Goal: Task Accomplishment & Management: Manage account settings

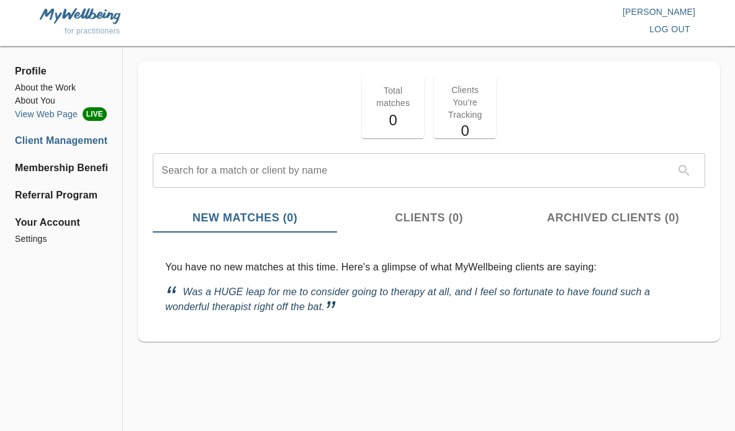
click at [61, 113] on li "View Web Page LIVE" at bounding box center [61, 114] width 93 height 14
click at [73, 113] on li "View Web Page LIVE" at bounding box center [61, 114] width 93 height 14
click at [68, 115] on li "View Web Page LIVE" at bounding box center [61, 114] width 93 height 14
click at [73, 89] on li "About the Work" at bounding box center [61, 87] width 93 height 13
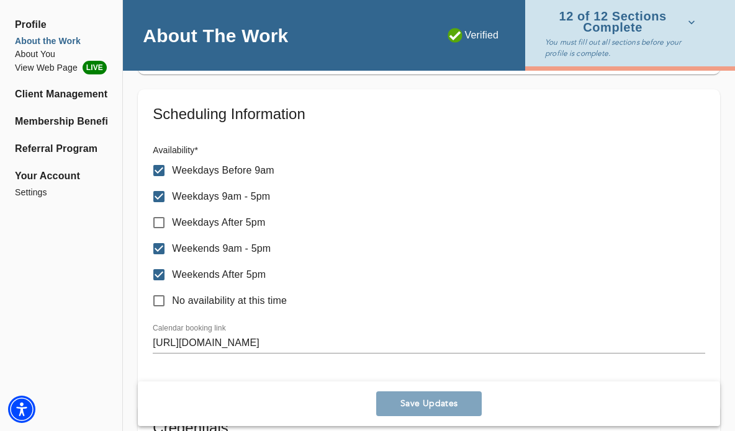
scroll to position [666, 0]
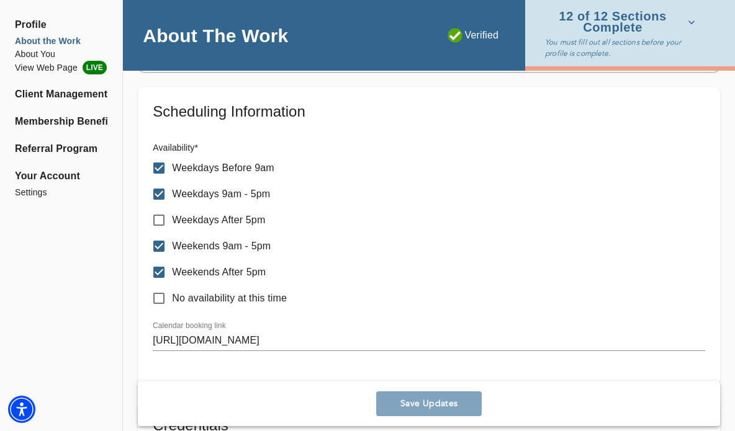
click at [256, 222] on p "Weekdays After 5pm" at bounding box center [218, 220] width 93 height 15
click at [172, 222] on input "Weekdays After 5pm" at bounding box center [159, 220] width 26 height 26
checkbox input "true"
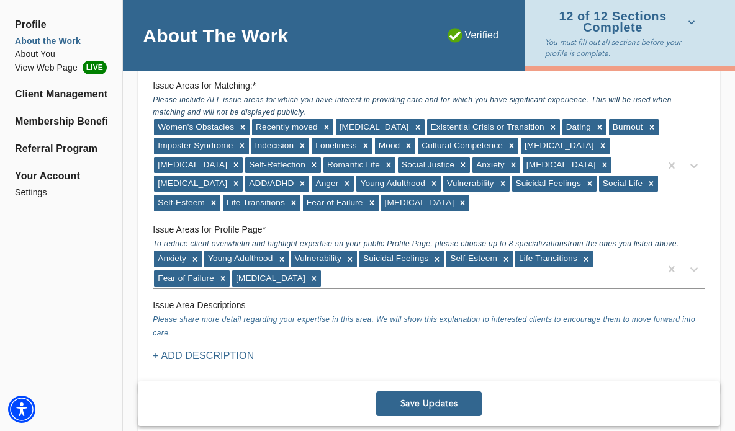
scroll to position [1274, 0]
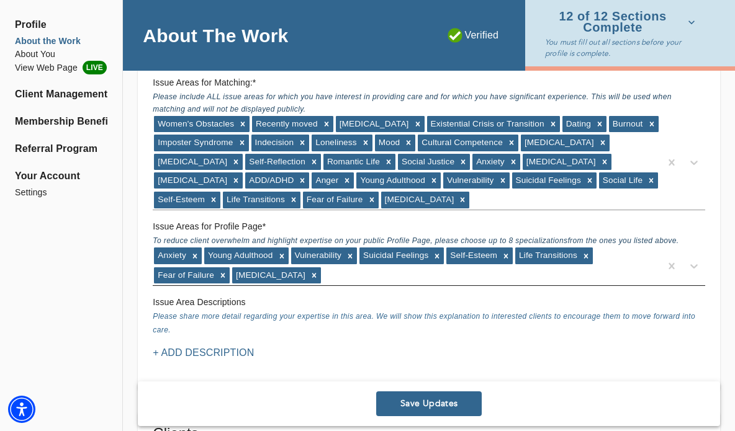
click at [329, 281] on div "Anxiety Young Adulthood Vulnerability Suicidal Feelings Self-Esteem Life Transi…" at bounding box center [407, 265] width 508 height 38
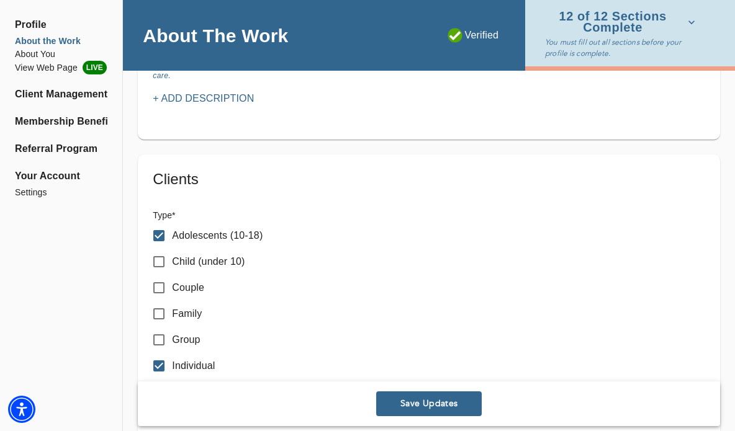
scroll to position [1581, 0]
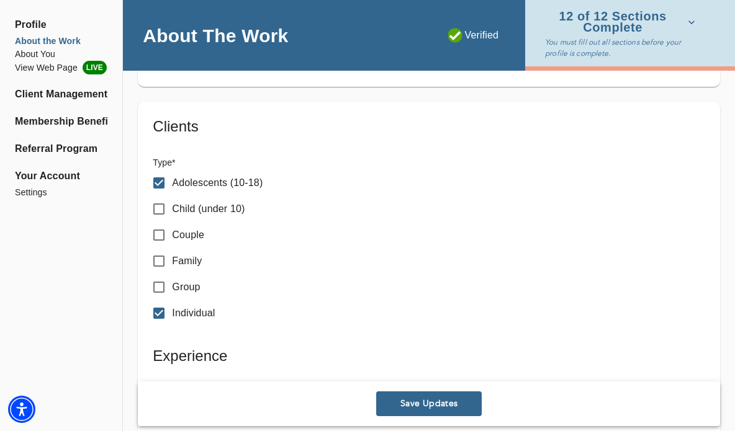
click at [256, 182] on p "Adolescents (10-18)" at bounding box center [217, 183] width 91 height 15
click at [172, 182] on input "Adolescents (10-18)" at bounding box center [159, 183] width 26 height 26
checkbox input "false"
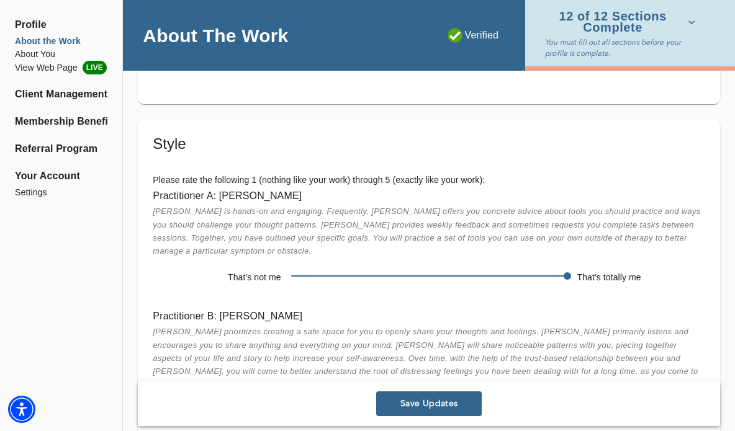
scroll to position [2339, 0]
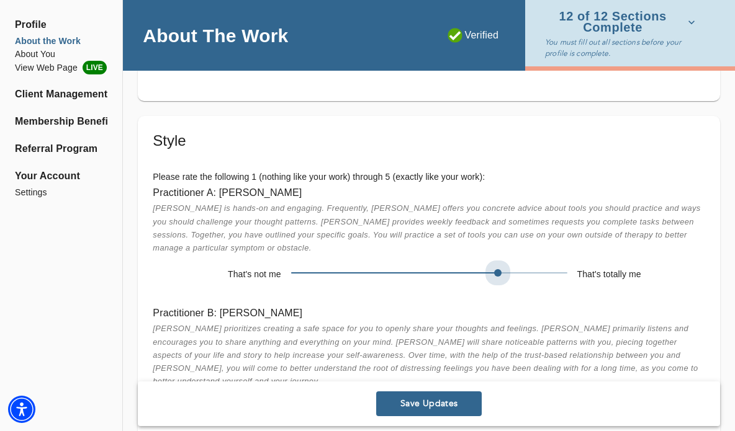
drag, startPoint x: 566, startPoint y: 256, endPoint x: 528, endPoint y: 257, distance: 38.5
click at [528, 264] on span at bounding box center [429, 272] width 276 height 17
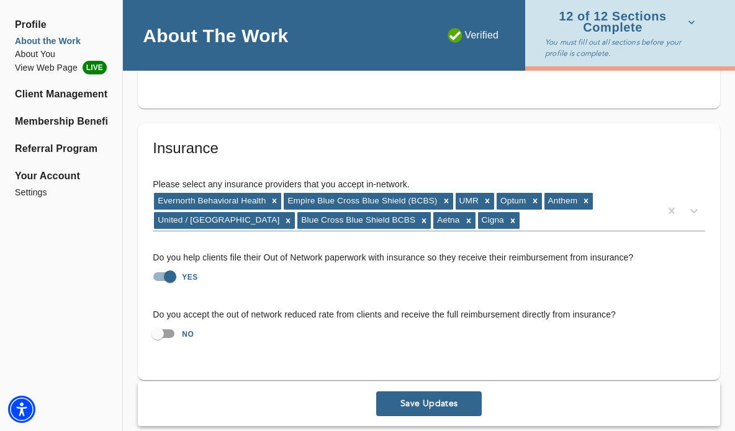
scroll to position [2792, 0]
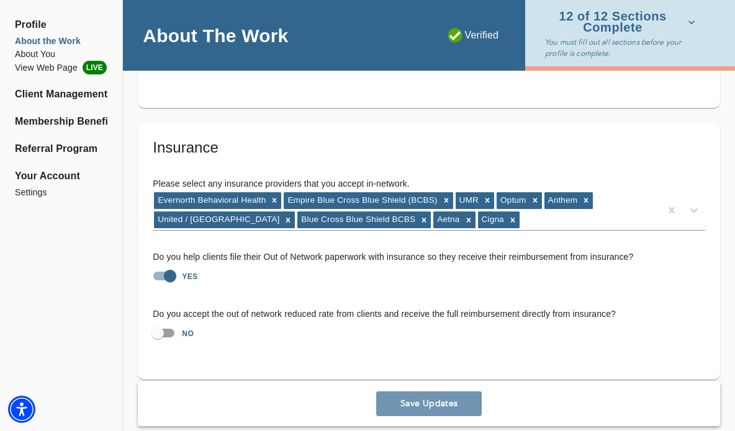
click at [440, 399] on span "Save Updates" at bounding box center [429, 405] width 96 height 12
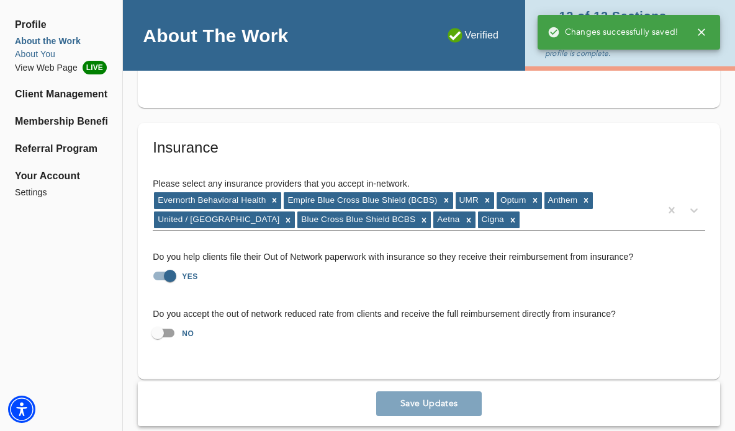
click at [52, 55] on li "About You" at bounding box center [61, 54] width 93 height 13
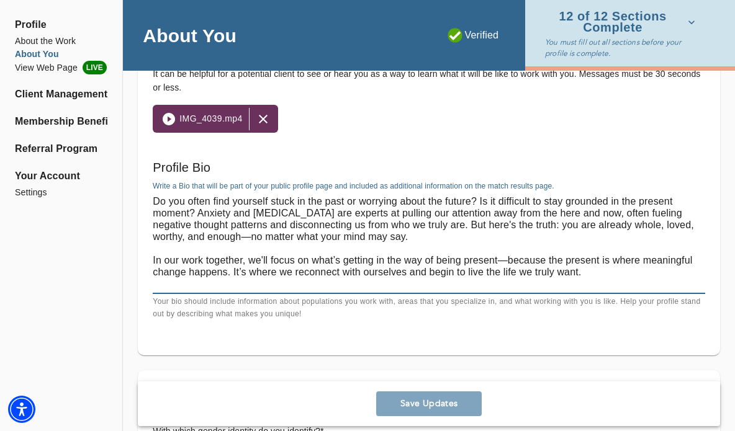
click at [209, 202] on textarea at bounding box center [429, 243] width 553 height 94
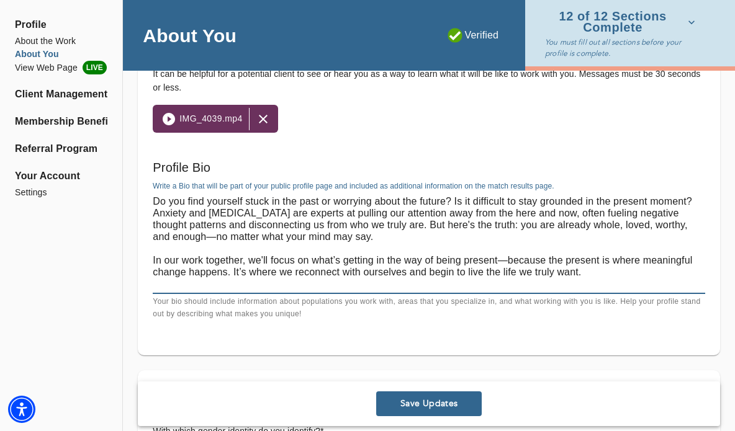
type textarea "Do you find yourself stuck in the past or worrying about the future? Is it diff…"
click at [594, 214] on textarea "Do you find yourself stuck in the past or worrying about the future? Is it diff…" at bounding box center [429, 243] width 553 height 94
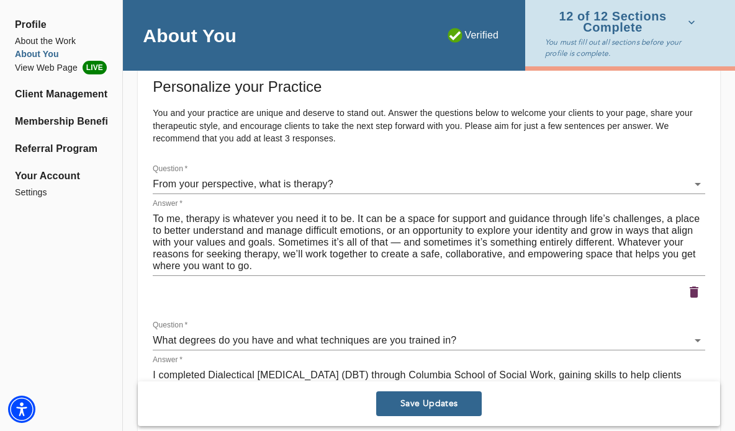
scroll to position [1639, 0]
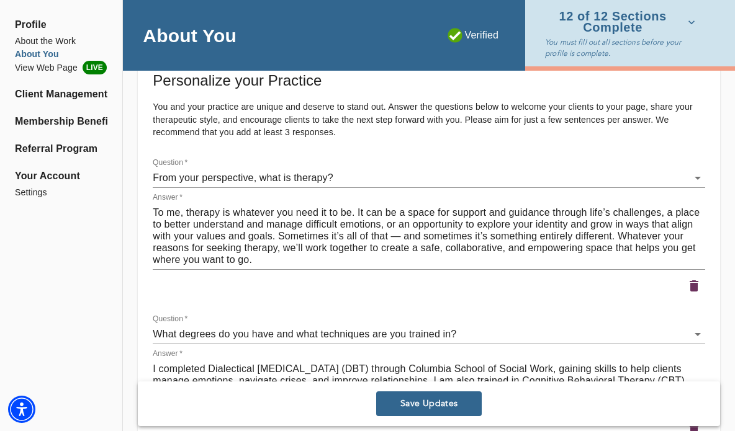
click at [309, 214] on textarea "To me, therapy is whatever you need it to be. It can be a space for support and…" at bounding box center [429, 236] width 553 height 59
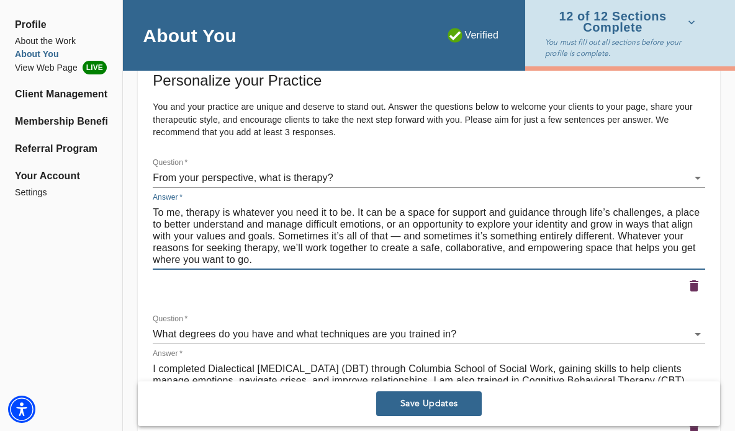
click at [309, 214] on textarea "To me, therapy is whatever you need it to be. It can be a space for support and…" at bounding box center [429, 236] width 553 height 59
type textarea "To me, therapy is whatever you need it to be. It can be a space for support and…"
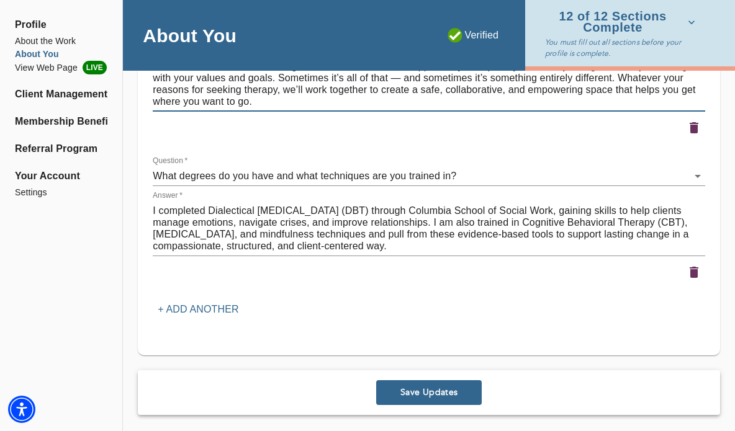
scroll to position [1800, 0]
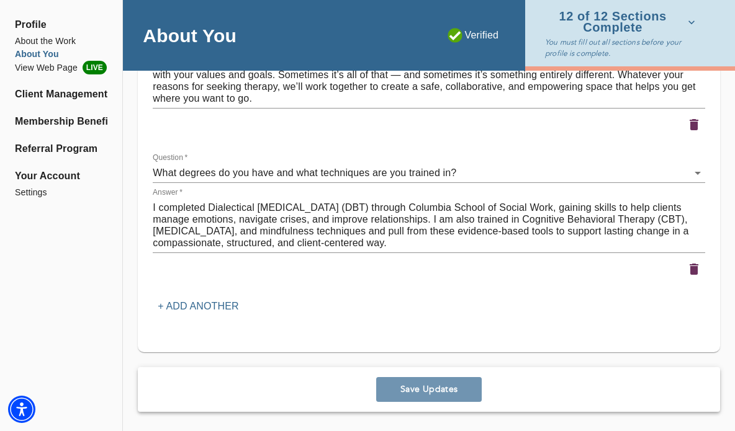
click at [433, 386] on span "Save Updates" at bounding box center [429, 390] width 96 height 12
click at [62, 179] on span "Your Account" at bounding box center [61, 176] width 93 height 15
click at [73, 71] on li "View Web Page LIVE" at bounding box center [61, 68] width 93 height 14
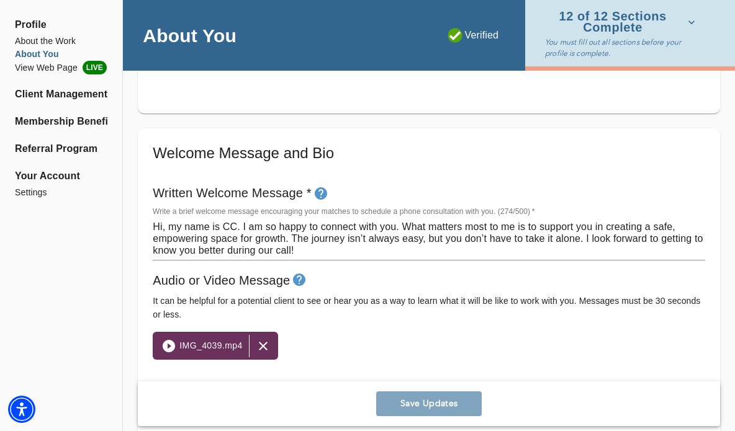
scroll to position [653, 0]
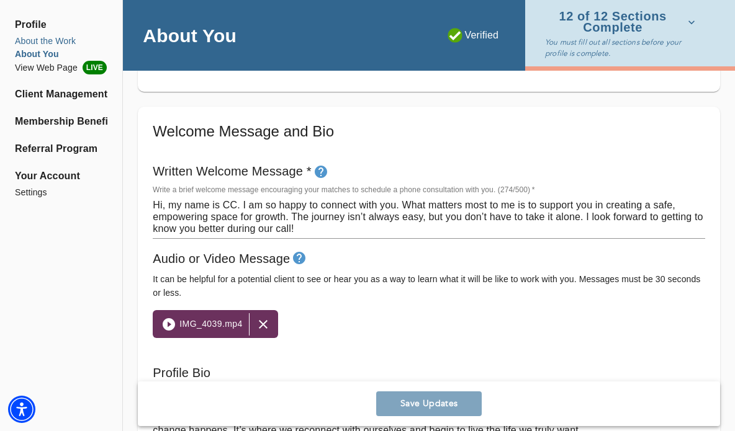
click at [60, 42] on li "About the Work" at bounding box center [61, 41] width 93 height 13
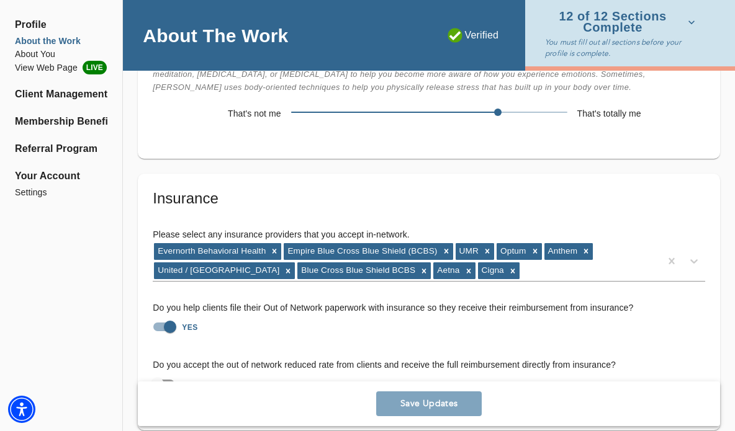
scroll to position [2792, 0]
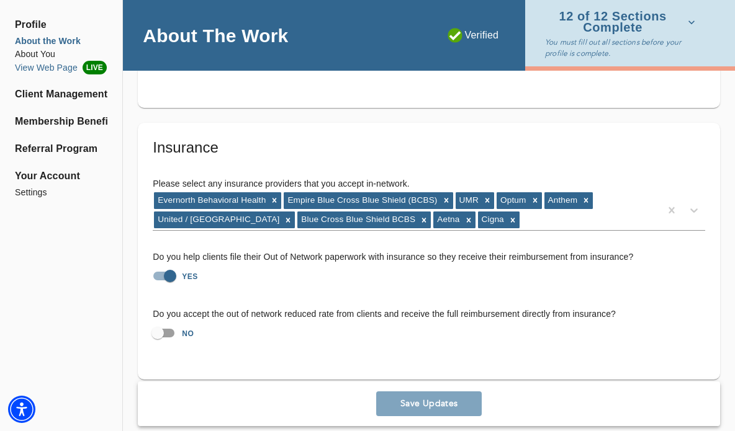
click at [69, 68] on li "View Web Page LIVE" at bounding box center [61, 68] width 93 height 14
click at [50, 56] on li "About You" at bounding box center [61, 54] width 93 height 13
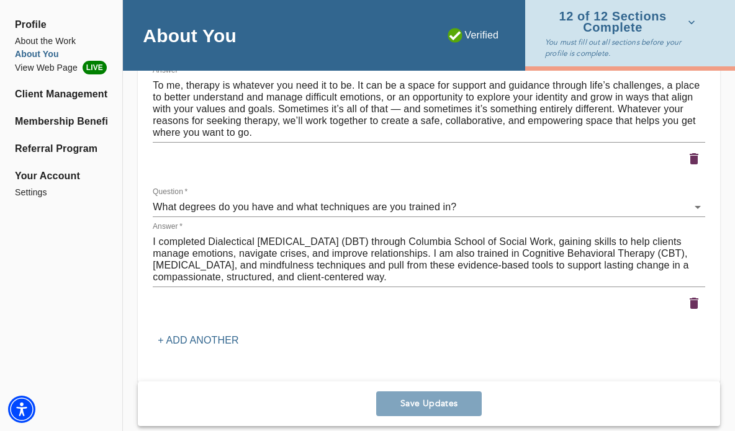
scroll to position [1800, 0]
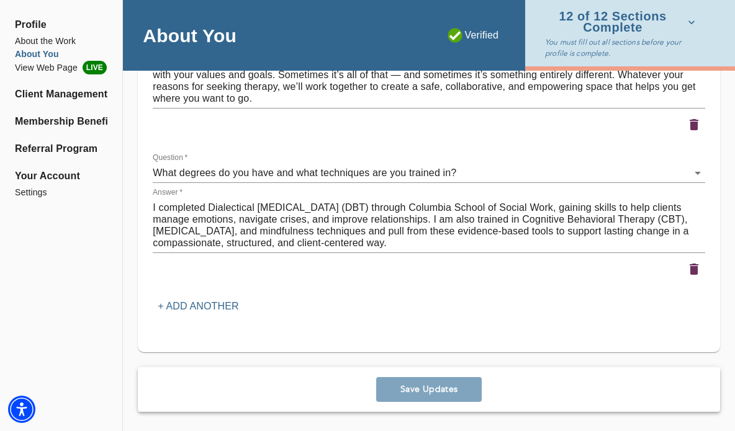
click at [228, 305] on p "+ Add another" at bounding box center [198, 306] width 81 height 15
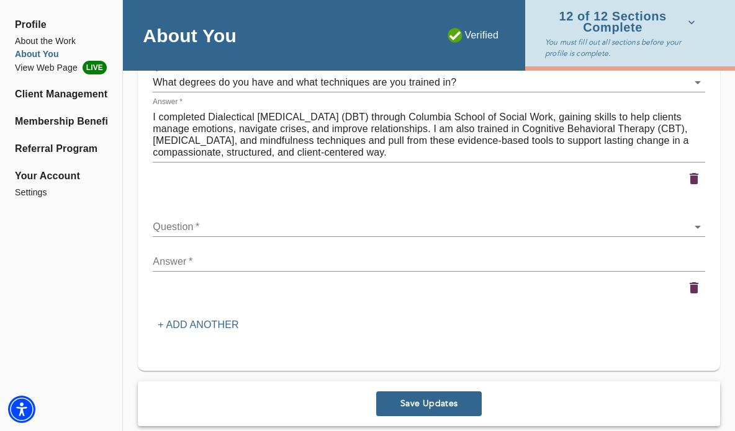
scroll to position [1910, 0]
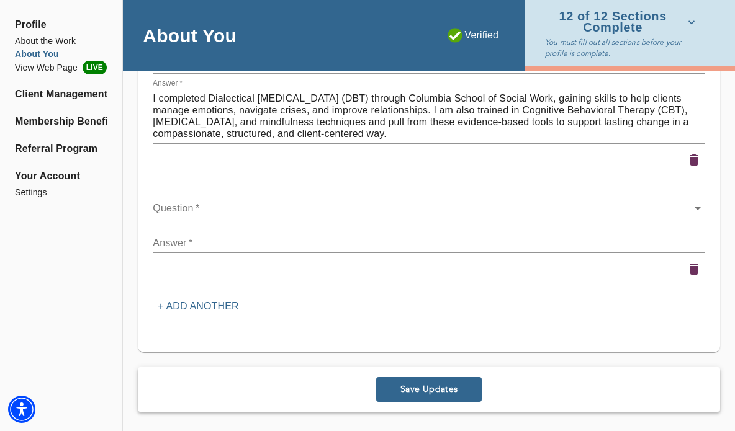
click at [341, 190] on div "Question   * ​" at bounding box center [429, 204] width 553 height 30
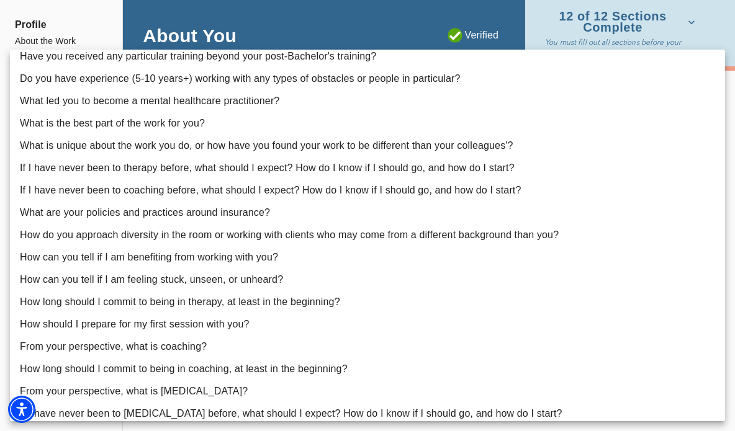
scroll to position [197, 0]
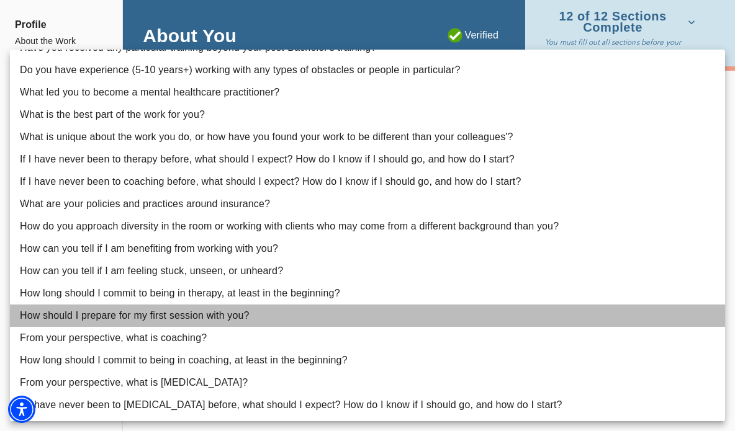
click at [225, 320] on li "How should I prepare for my first session with you?" at bounding box center [367, 316] width 715 height 22
type input "22"
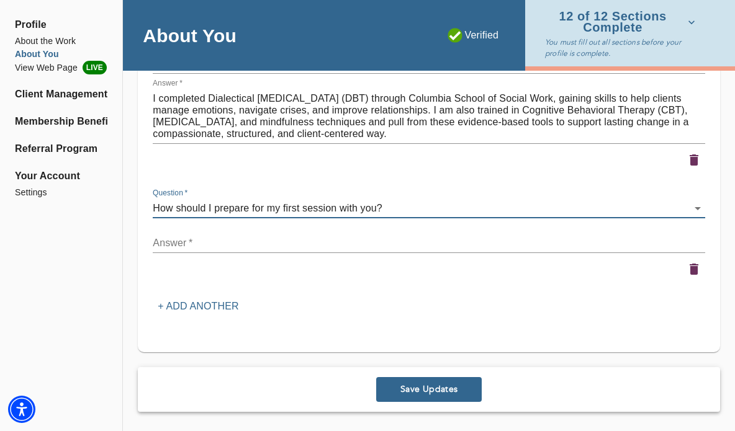
click at [266, 240] on textarea at bounding box center [429, 243] width 553 height 12
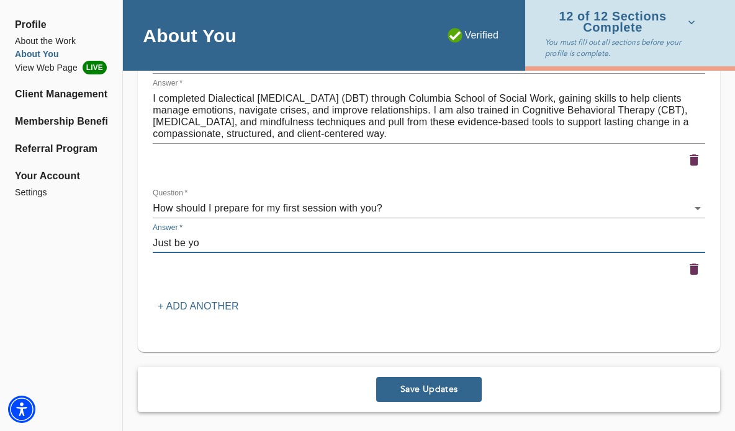
type textarea "Just be you"
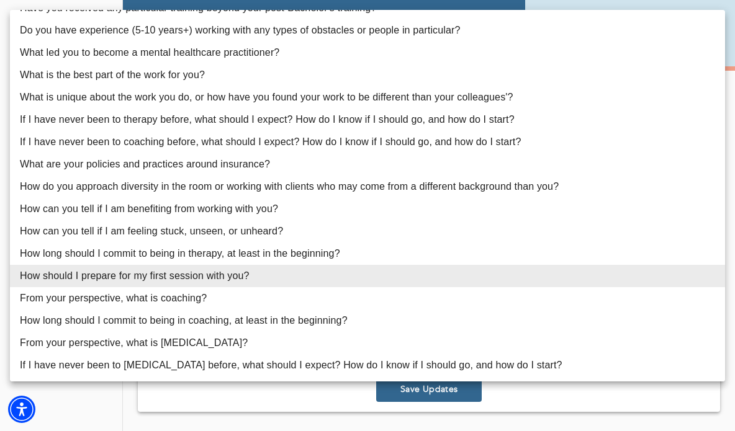
click at [350, 395] on div at bounding box center [367, 215] width 735 height 431
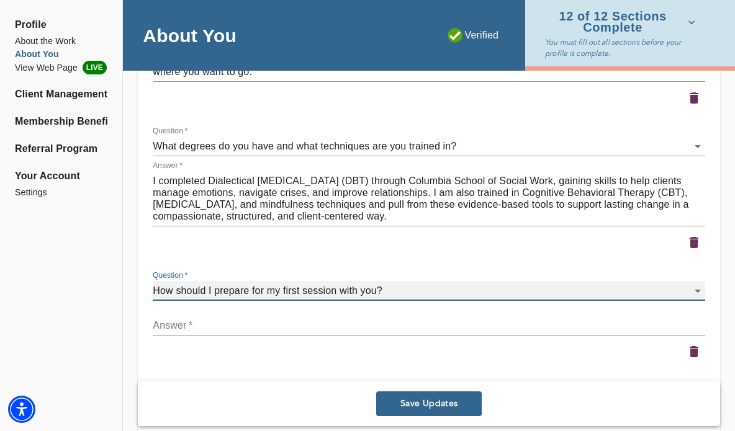
scroll to position [1847, 0]
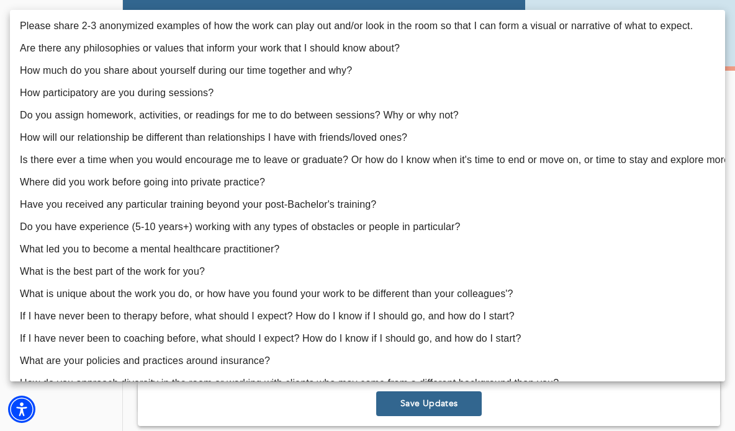
scroll to position [197, 0]
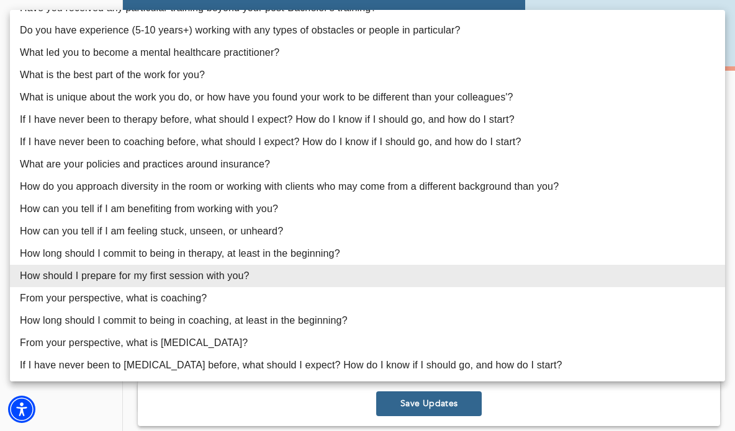
click at [321, 273] on li "How should I prepare for my first session with you?" at bounding box center [367, 276] width 715 height 22
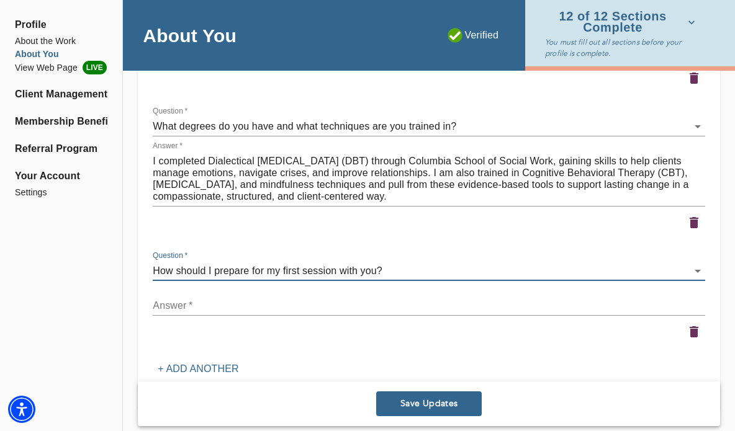
click at [310, 301] on textarea at bounding box center [429, 306] width 553 height 12
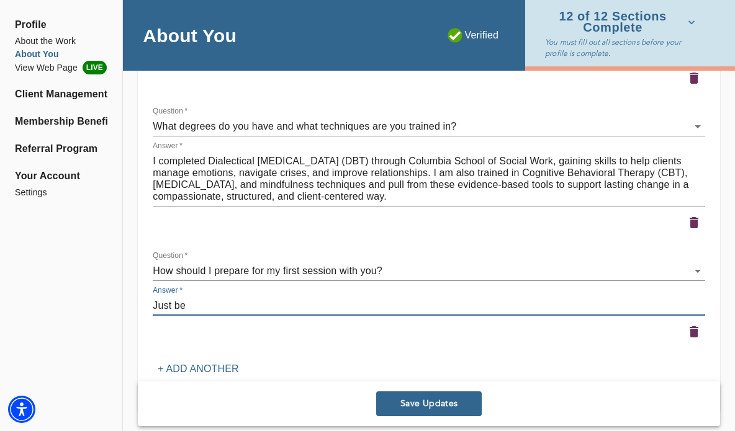
type textarea "Just be"
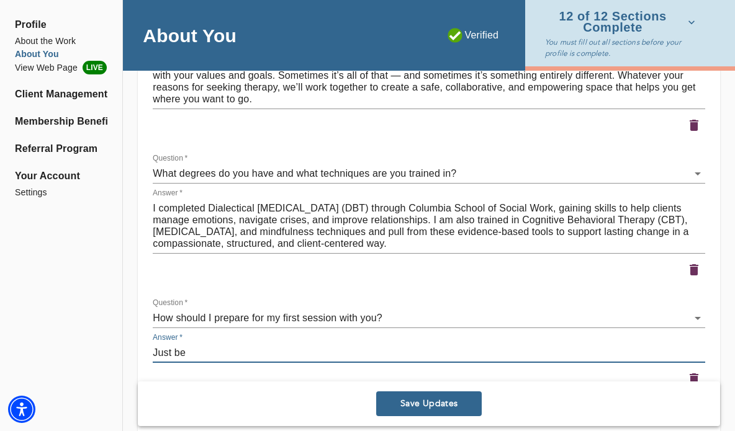
scroll to position [1803, 0]
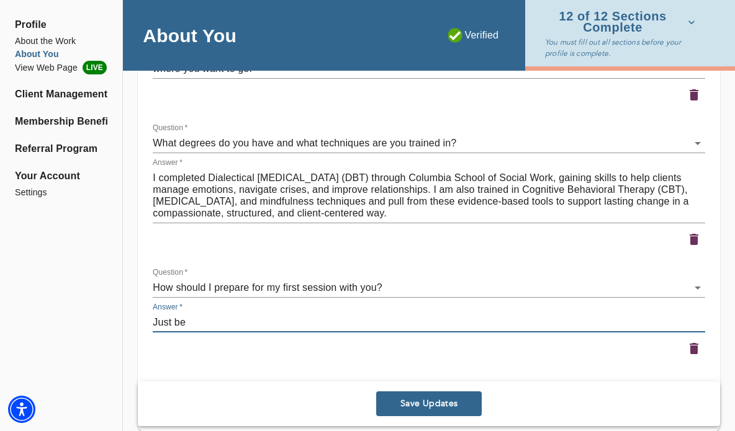
click at [695, 344] on icon "button" at bounding box center [694, 348] width 9 height 11
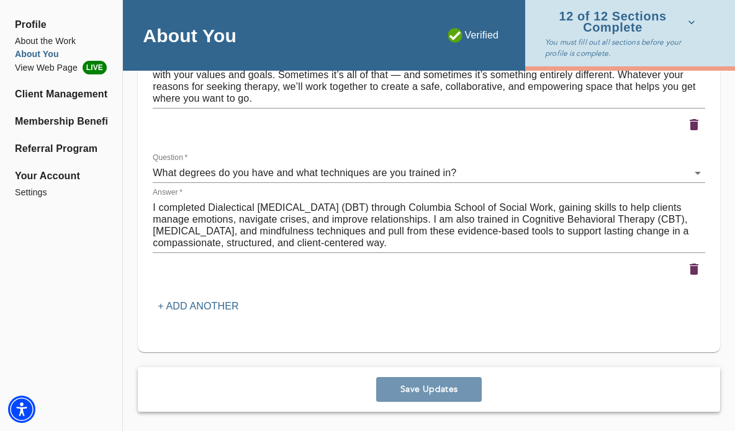
click at [449, 395] on button "Save Updates" at bounding box center [429, 389] width 106 height 25
